Goal: Information Seeking & Learning: Learn about a topic

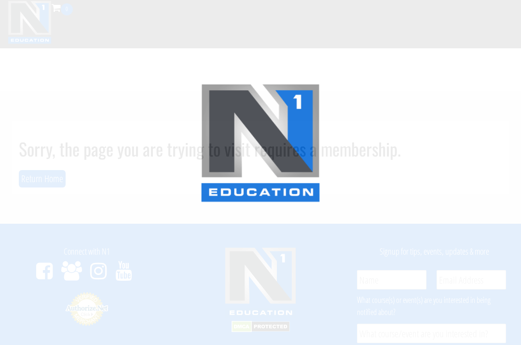
scroll to position [141, 0]
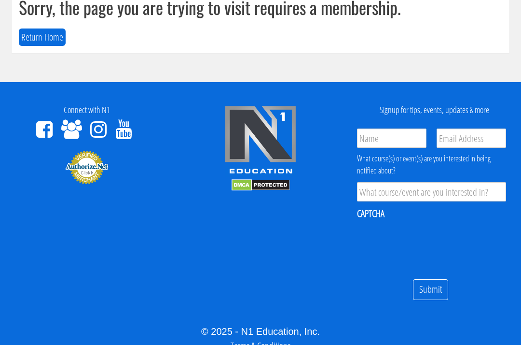
click at [44, 37] on button "Return Home" at bounding box center [42, 37] width 47 height 18
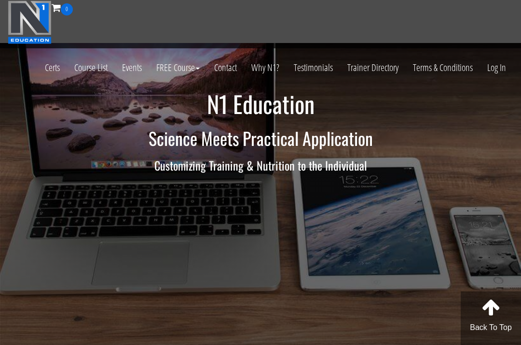
click at [494, 71] on link "Log In" at bounding box center [496, 67] width 33 height 47
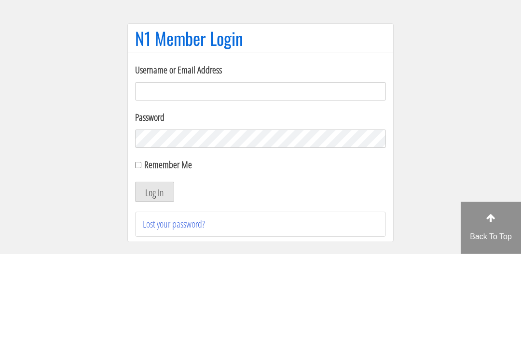
type input "growingabean123@gmail.com"
click at [154, 273] on button "Log In" at bounding box center [154, 283] width 39 height 20
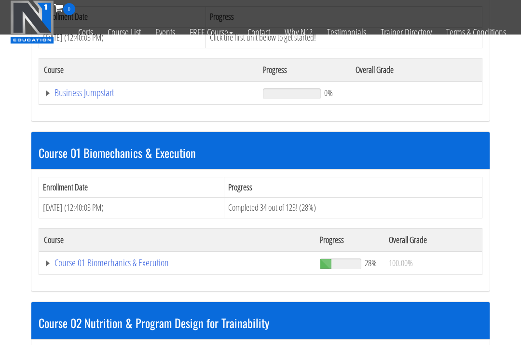
click at [76, 258] on link "Course 01 Biomechanics & Execution" at bounding box center [177, 263] width 266 height 10
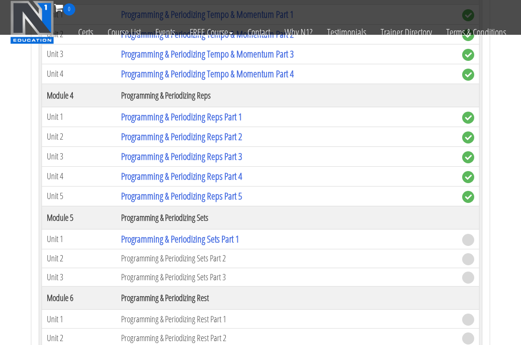
scroll to position [1260, 0]
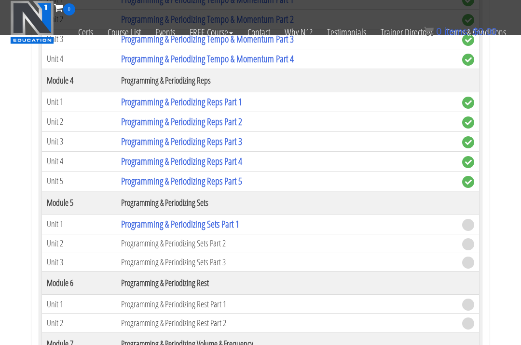
click at [136, 217] on link "Programming & Periodizing Sets Part 1" at bounding box center [180, 223] width 118 height 13
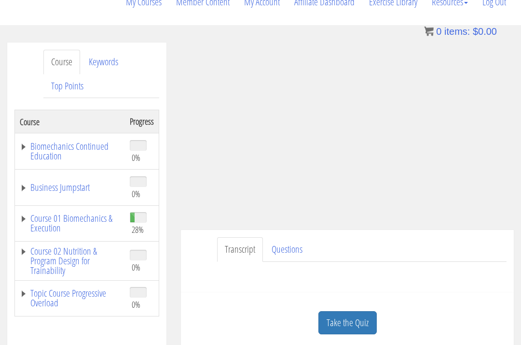
click at [358, 311] on link "Take the Quiz" at bounding box center [347, 323] width 58 height 24
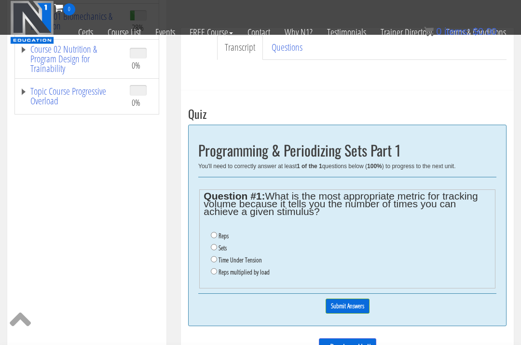
scroll to position [247, 0]
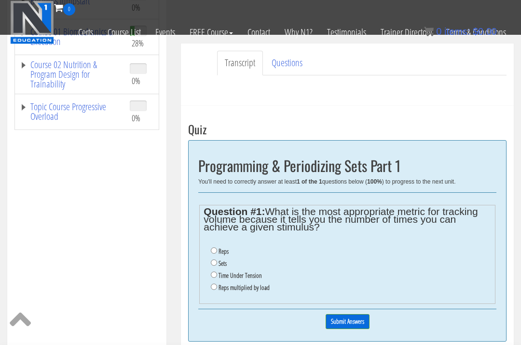
click at [255, 271] on label "Time Under Tension" at bounding box center [240, 275] width 43 height 8
click at [217, 271] on input "Time Under Tension" at bounding box center [214, 274] width 6 height 6
radio input "true"
click at [222, 259] on label "Sets" at bounding box center [223, 263] width 8 height 8
click at [217, 259] on input "Sets" at bounding box center [214, 262] width 6 height 6
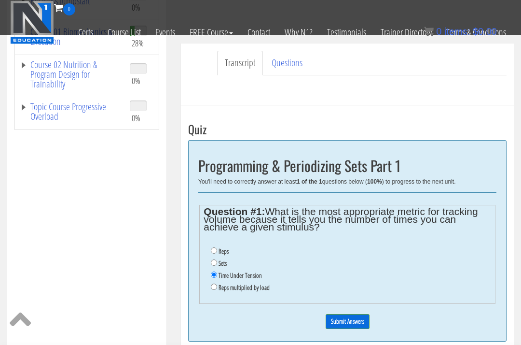
radio input "true"
click at [350, 314] on input "Submit Answers" at bounding box center [348, 321] width 44 height 15
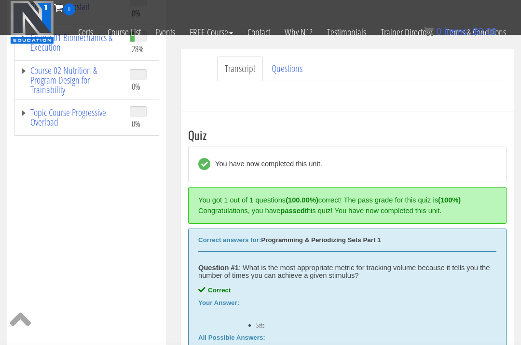
scroll to position [244, 0]
